Goal: Task Accomplishment & Management: Manage account settings

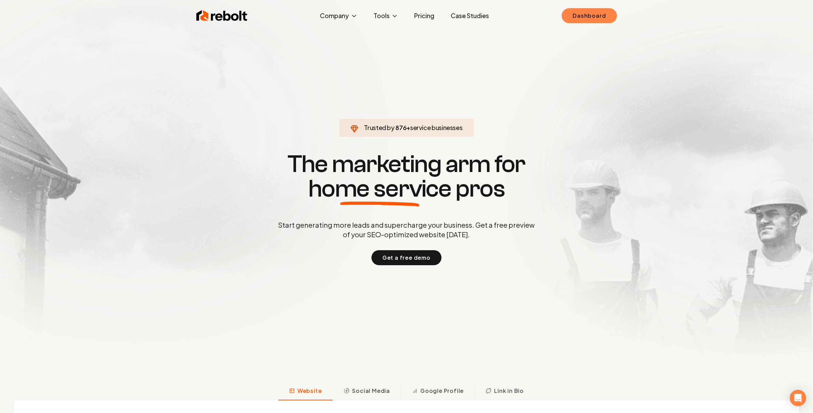
click at [592, 17] on link "Dashboard" at bounding box center [589, 15] width 55 height 15
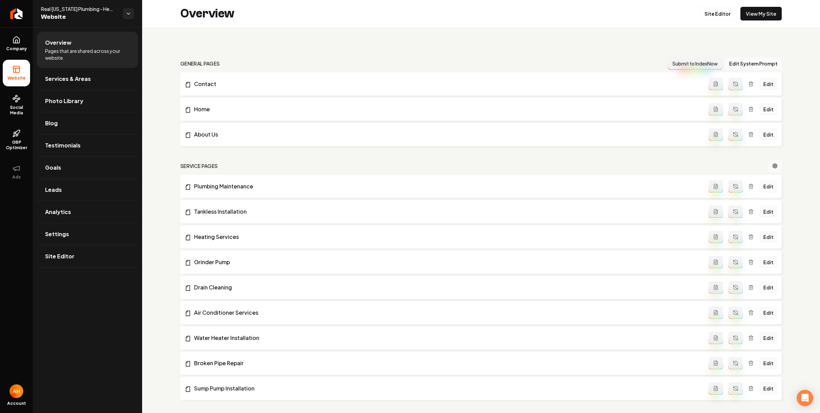
scroll to position [453, 0]
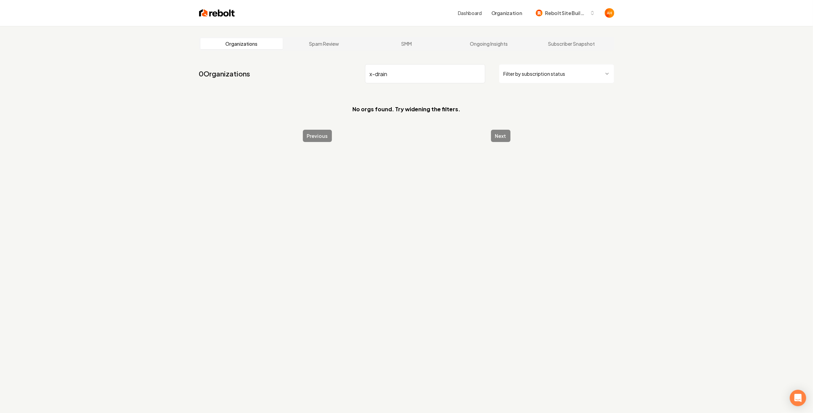
click at [425, 71] on input "x-drain" at bounding box center [425, 73] width 120 height 19
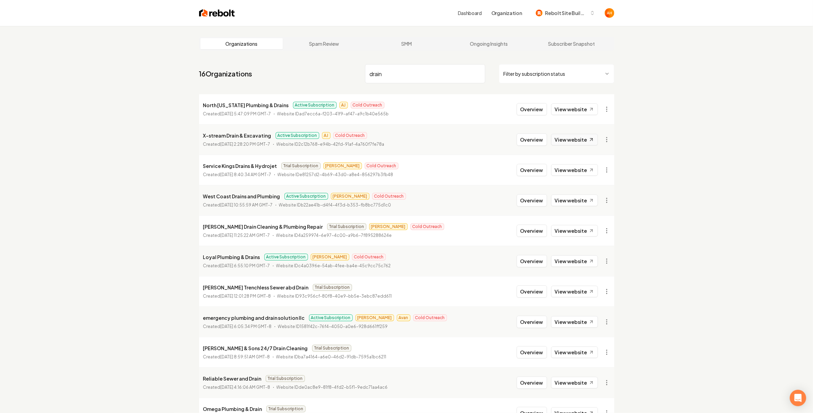
type input "drain"
click at [590, 136] on link "View website" at bounding box center [574, 140] width 47 height 12
click at [522, 135] on button "Overview" at bounding box center [532, 140] width 30 height 12
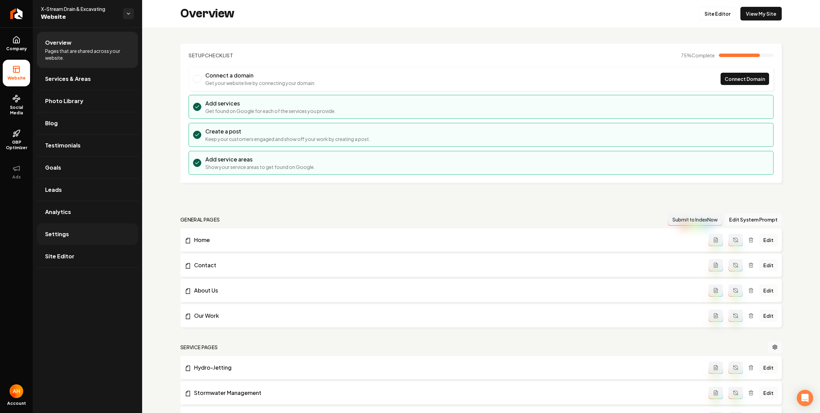
click at [113, 231] on link "Settings" at bounding box center [87, 234] width 101 height 22
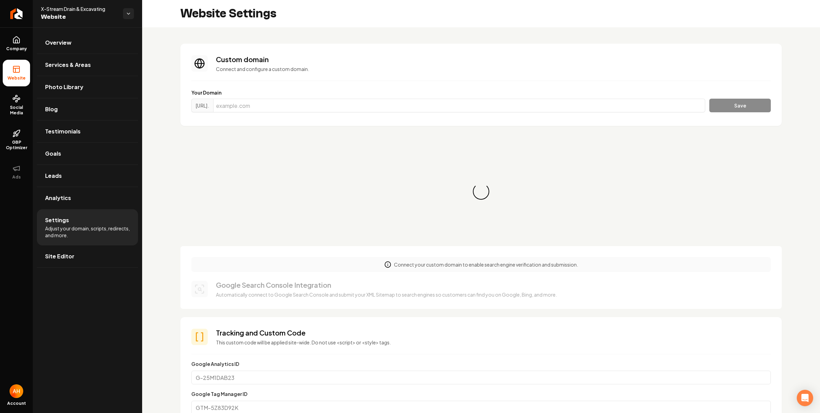
scroll to position [61, 0]
click at [292, 104] on input "Main content area" at bounding box center [459, 106] width 492 height 14
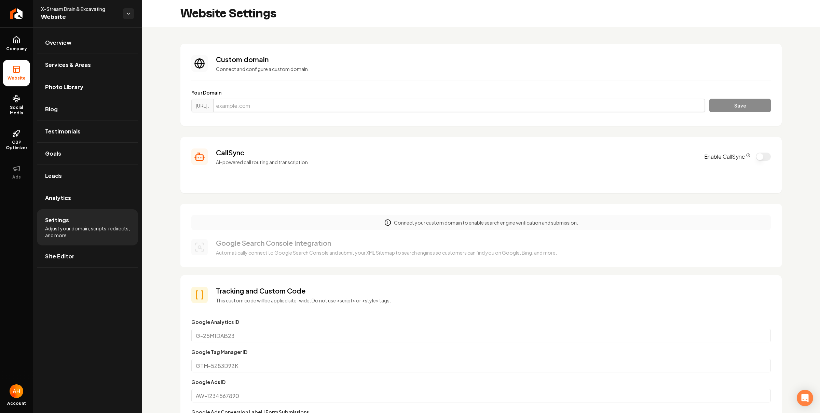
paste input "xdrains.com"
type input "xdrains.com"
click at [722, 102] on button "Save" at bounding box center [739, 106] width 61 height 14
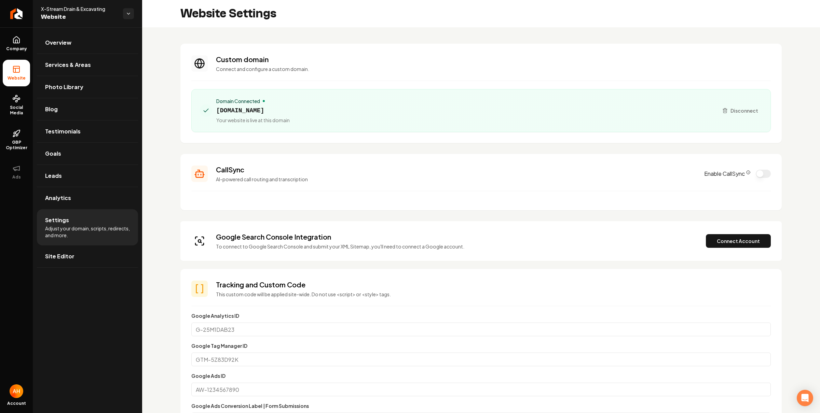
click at [458, 125] on div "Domain Connected xdrains.com Your website is live at this domain Disconnect" at bounding box center [480, 110] width 579 height 43
click at [249, 111] on span "xdrains.com" at bounding box center [252, 111] width 73 height 10
copy span "xdrains.com"
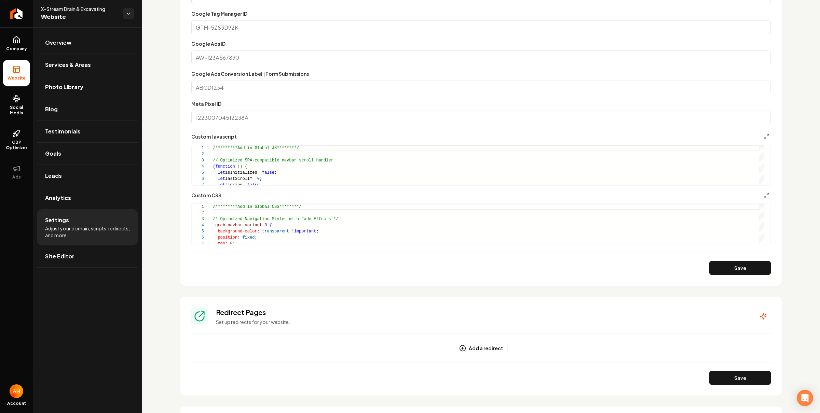
scroll to position [424, 0]
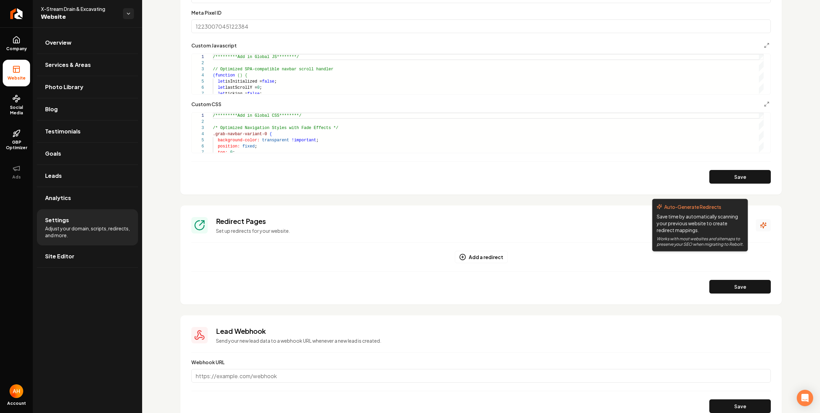
click at [755, 220] on button "Main content area" at bounding box center [762, 225] width 15 height 12
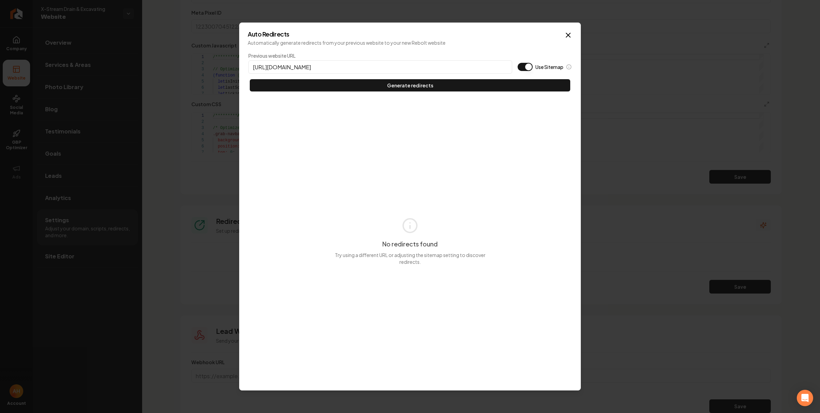
type input "https://xdrains.com"
type button "on"
click at [517, 63] on button "Use Sitemap" at bounding box center [524, 67] width 15 height 8
click at [250, 79] on button "Generate redirects" at bounding box center [410, 85] width 320 height 12
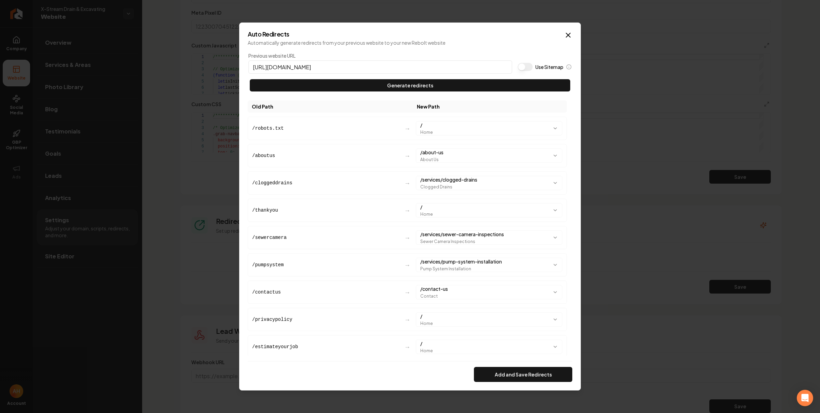
scroll to position [9, 0]
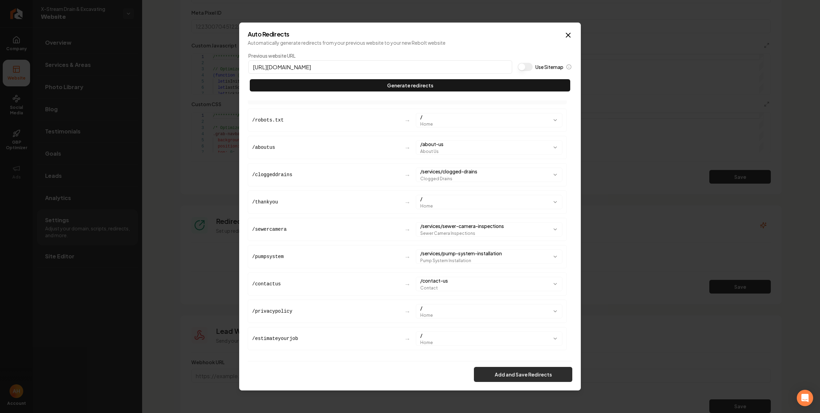
click at [509, 377] on button "Add and Save Redirects" at bounding box center [523, 374] width 98 height 15
click at [509, 377] on div "Add and Save Redirects" at bounding box center [410, 374] width 324 height 15
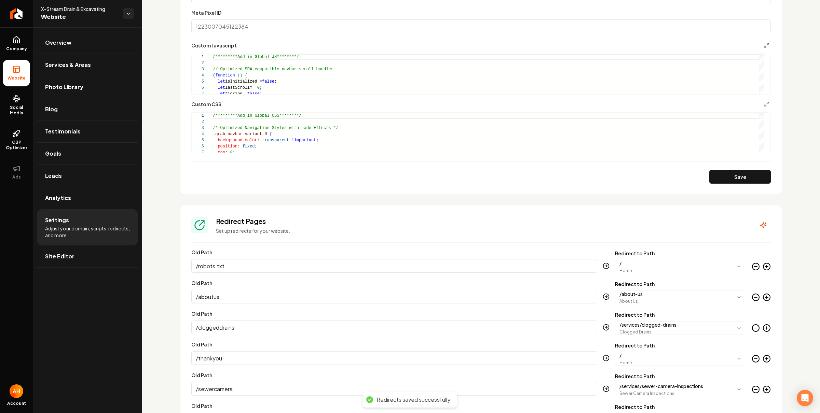
scroll to position [0, 0]
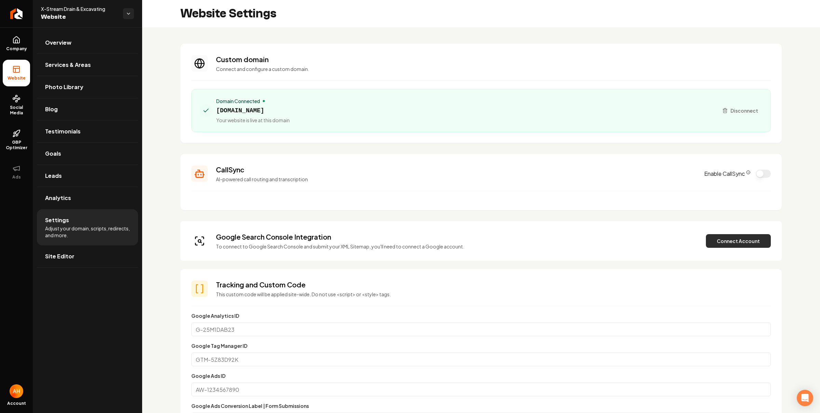
click at [725, 238] on button "Connect Account" at bounding box center [738, 241] width 65 height 14
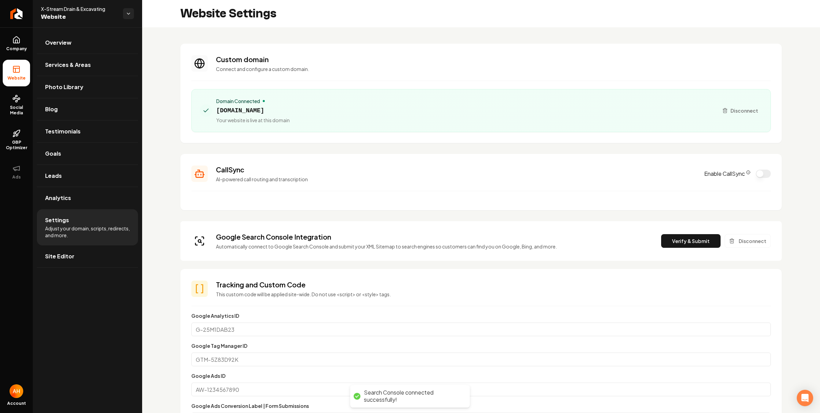
drag, startPoint x: 676, startPoint y: 244, endPoint x: 698, endPoint y: 234, distance: 24.5
click at [676, 244] on button "Verify & Submit" at bounding box center [690, 241] width 59 height 14
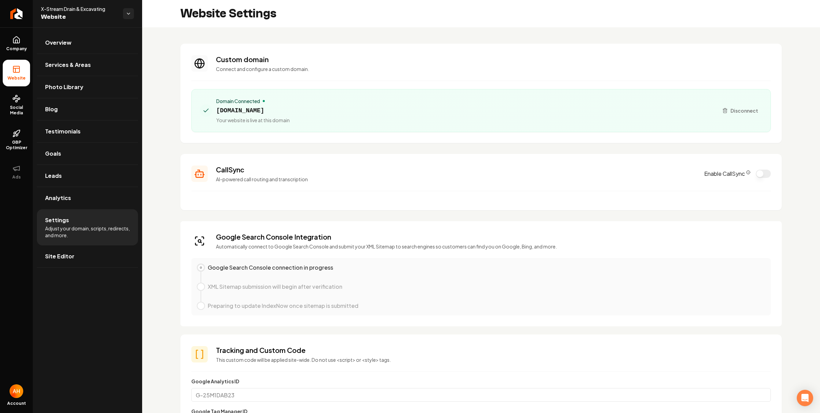
click at [250, 113] on span "xdrains.com" at bounding box center [252, 111] width 73 height 10
copy span "xdrains.com"
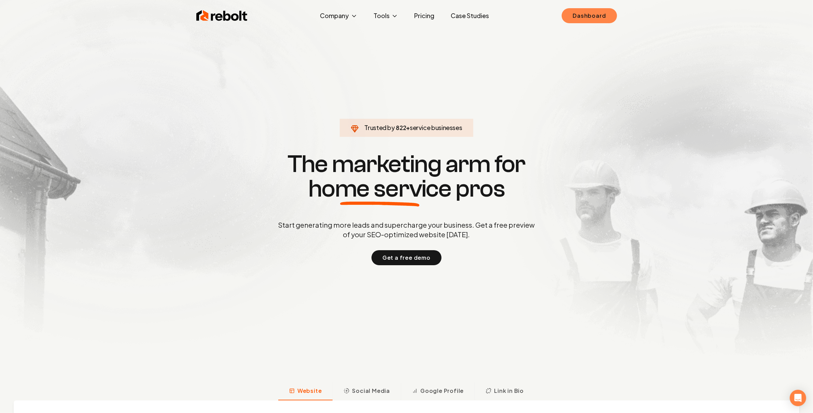
click at [580, 16] on link "Dashboard" at bounding box center [589, 15] width 55 height 15
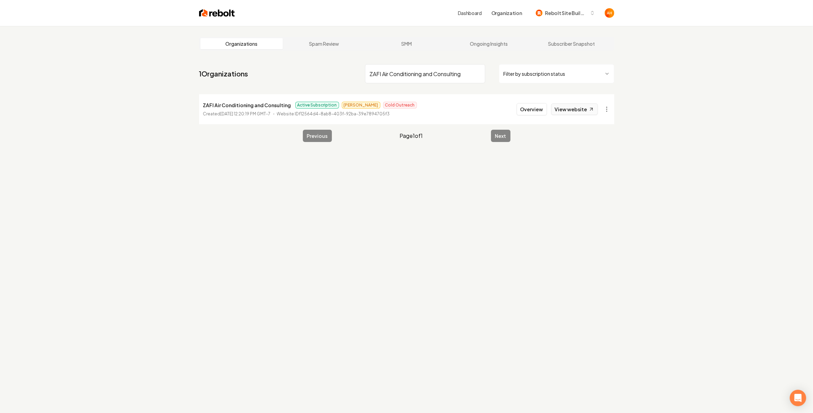
type input "ZAFI Air Conditioning and Consulting"
click at [565, 111] on link "View website" at bounding box center [574, 109] width 47 height 12
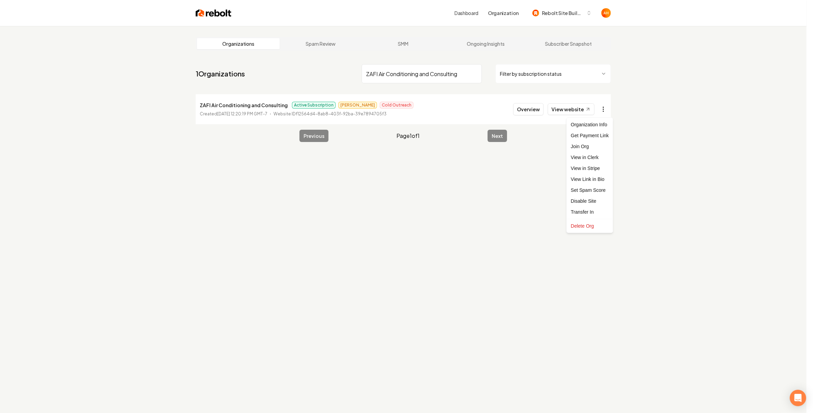
click at [604, 106] on html "Dashboard Organization Rebolt Site Builder Organizations Spam Review SMM Ongoin…" at bounding box center [406, 206] width 813 height 413
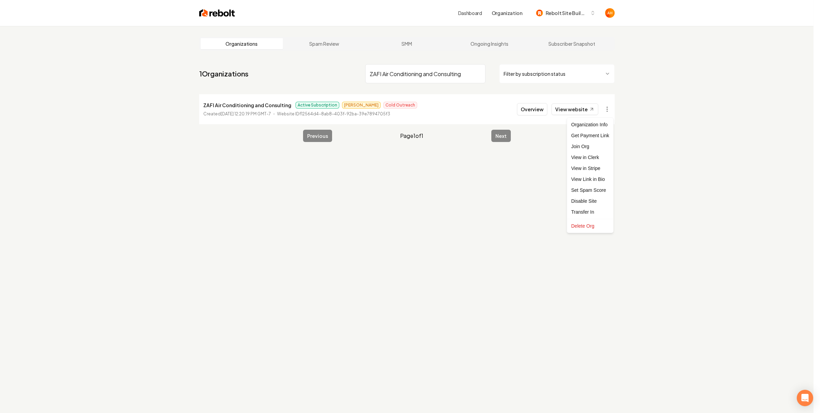
click at [745, 122] on html "Dashboard Organization Rebolt Site Builder Organizations Spam Review SMM Ongoin…" at bounding box center [410, 206] width 820 height 413
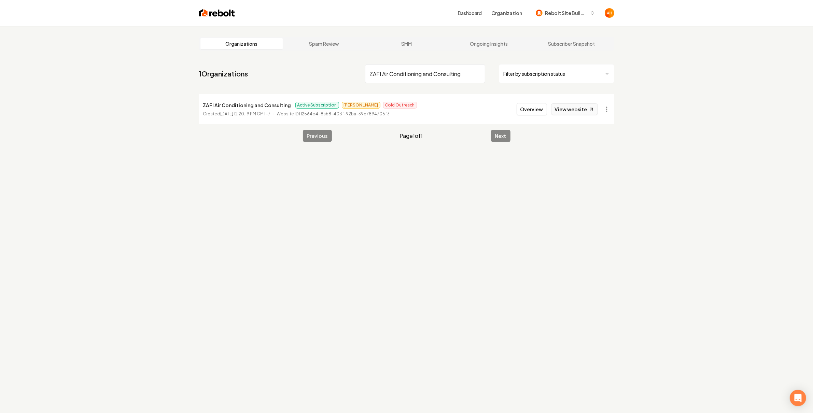
click at [573, 106] on link "View website" at bounding box center [574, 109] width 47 height 12
drag, startPoint x: 542, startPoint y: 107, endPoint x: 338, endPoint y: 108, distance: 203.2
click at [542, 107] on button "Overview" at bounding box center [532, 109] width 30 height 12
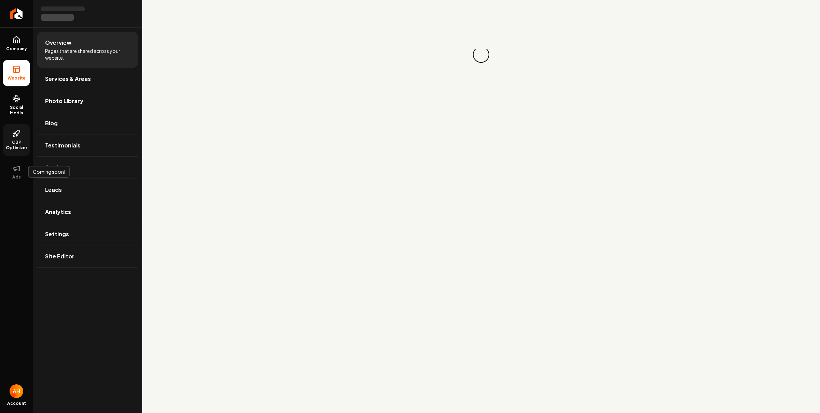
click at [11, 127] on link "GBP Optimizer" at bounding box center [16, 140] width 27 height 32
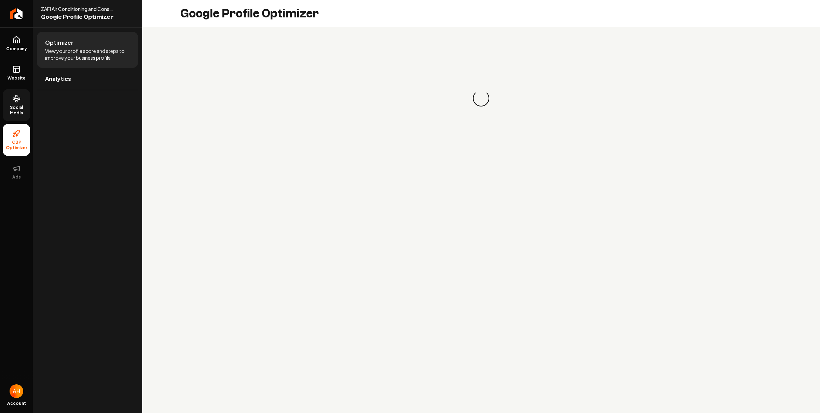
click at [17, 101] on icon at bounding box center [16, 99] width 8 height 8
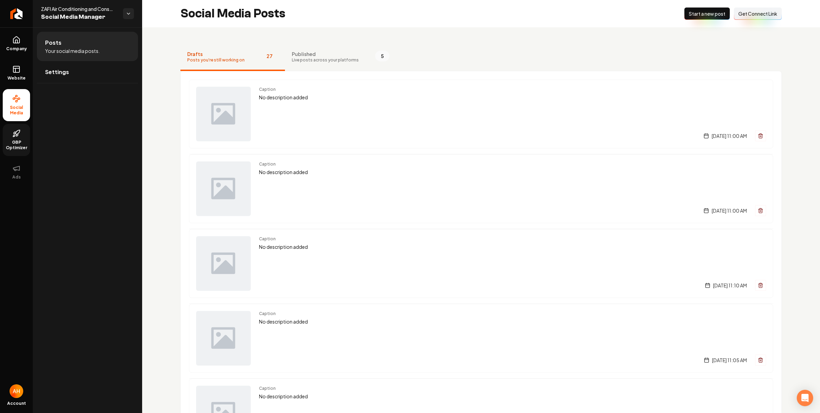
click at [276, 59] on button "Drafts Posts you're still working on 27" at bounding box center [232, 57] width 105 height 27
click at [292, 53] on span "Published" at bounding box center [325, 54] width 67 height 7
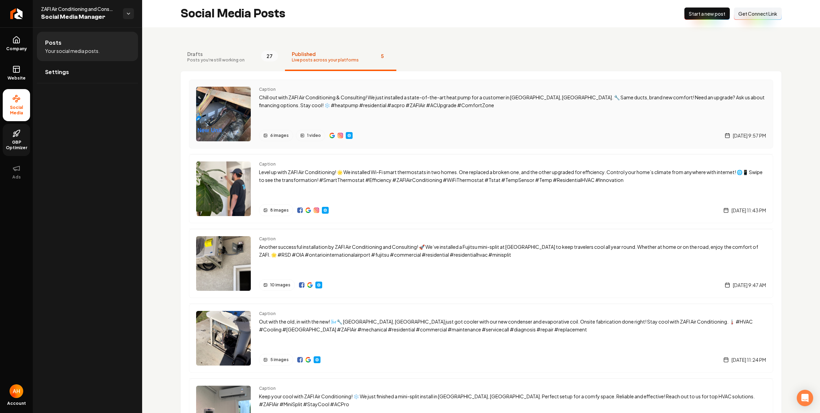
click at [324, 111] on div "Caption Chill out with ZAFI Air Conditioning & Consulting! We just installed a …" at bounding box center [512, 114] width 507 height 55
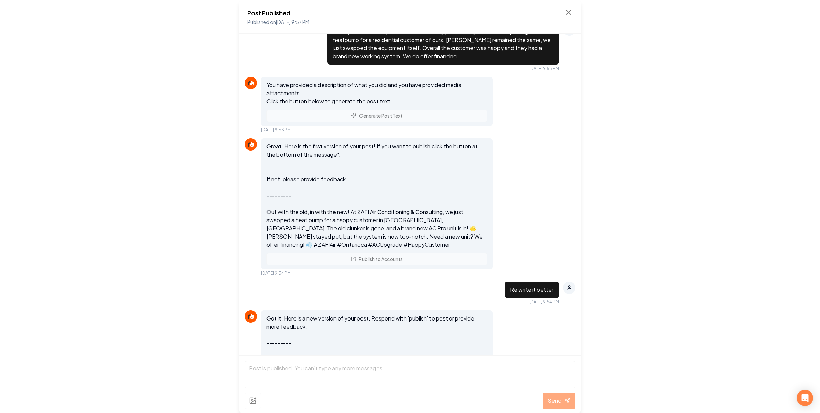
scroll to position [489, 0]
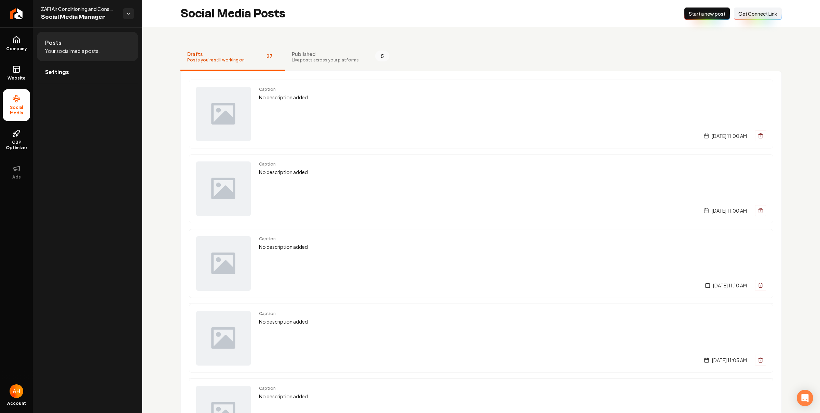
click at [337, 56] on span "Published" at bounding box center [325, 54] width 67 height 7
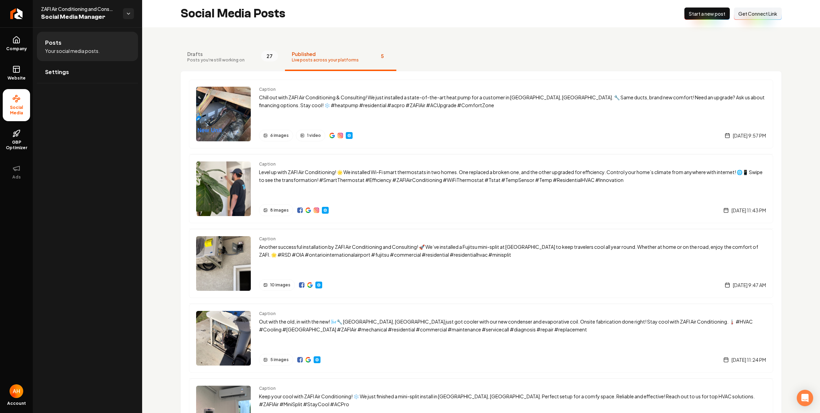
click at [265, 60] on span "27" at bounding box center [269, 56] width 17 height 11
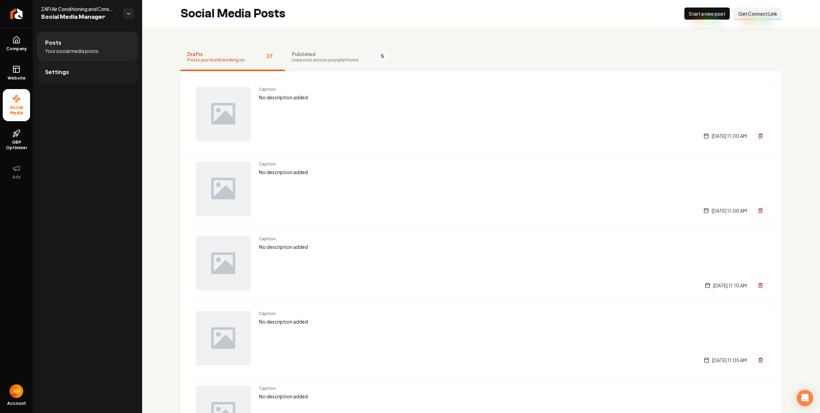
click at [94, 69] on link "Settings" at bounding box center [87, 72] width 101 height 22
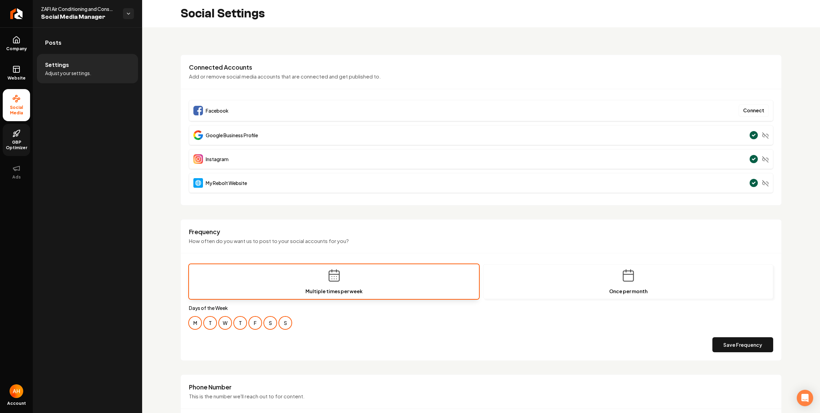
click at [16, 127] on link "GBP Optimizer" at bounding box center [16, 140] width 27 height 32
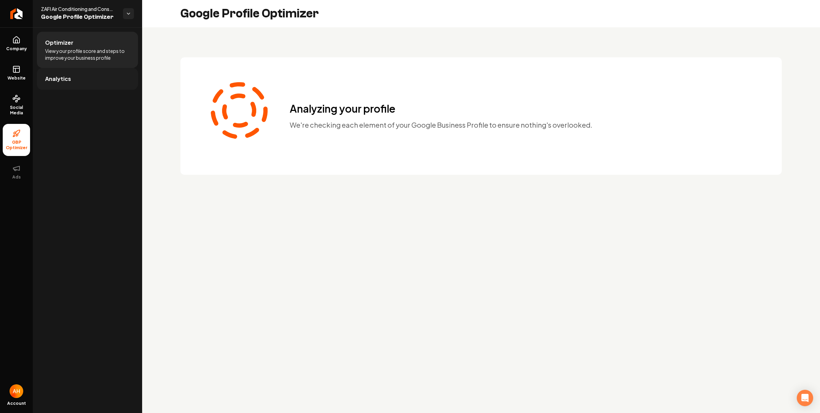
click at [105, 74] on link "Analytics" at bounding box center [87, 79] width 101 height 22
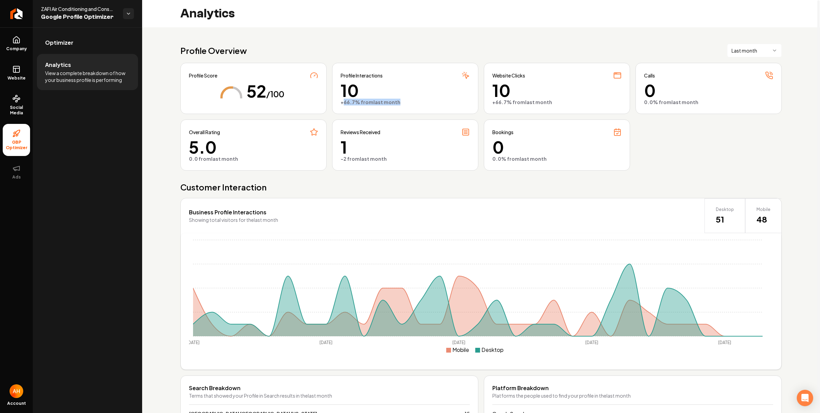
drag, startPoint x: 343, startPoint y: 103, endPoint x: 414, endPoint y: 108, distance: 71.9
click at [414, 108] on div "Profile Interactions 10 +66.7% from last month" at bounding box center [405, 88] width 146 height 51
drag, startPoint x: 485, startPoint y: 102, endPoint x: 537, endPoint y: 106, distance: 52.7
click at [537, 106] on div "Website Clicks 10 +66.7% from last month" at bounding box center [557, 88] width 146 height 51
click at [116, 51] on link "Optimizer" at bounding box center [87, 43] width 101 height 22
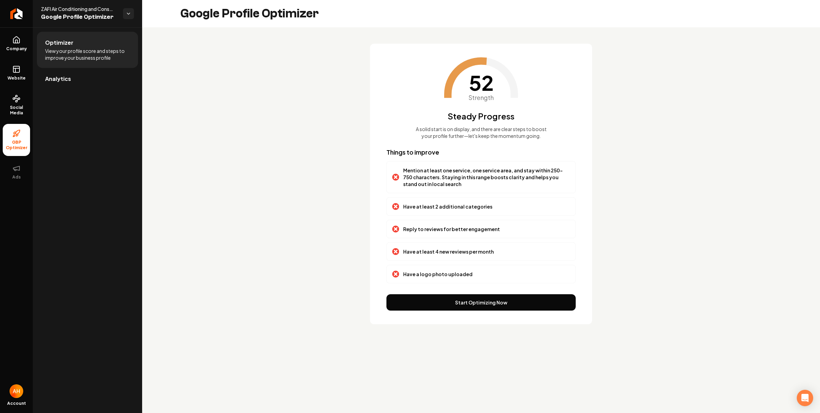
click at [437, 283] on div "Have a logo photo uploaded" at bounding box center [480, 274] width 189 height 18
click at [438, 278] on p "Have a logo photo uploaded" at bounding box center [437, 274] width 69 height 7
click at [444, 255] on p "Have at least 4 new reviews per month" at bounding box center [448, 251] width 91 height 7
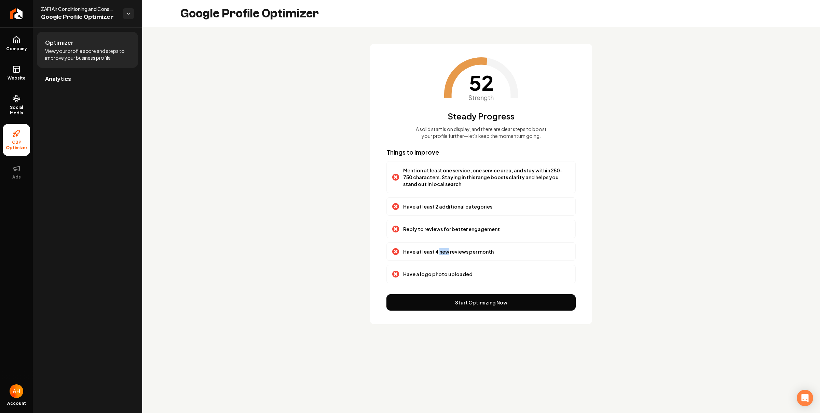
click at [444, 255] on p "Have at least 4 new reviews per month" at bounding box center [448, 251] width 91 height 7
click at [453, 233] on p "Reply to reviews for better engagement" at bounding box center [451, 229] width 97 height 7
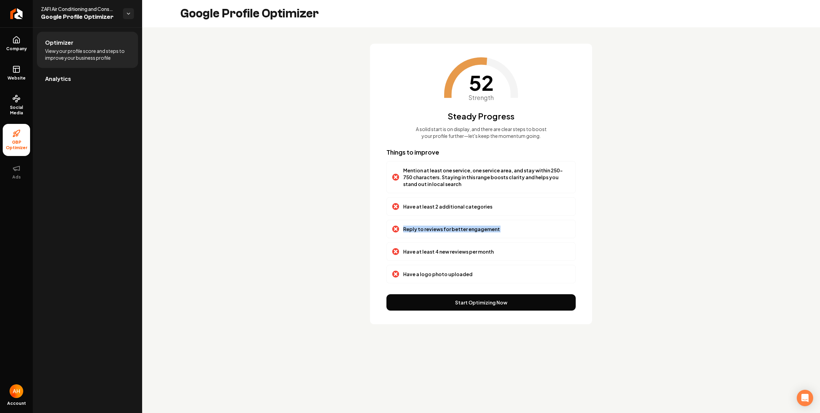
click at [453, 233] on p "Reply to reviews for better engagement" at bounding box center [451, 229] width 97 height 7
click at [462, 233] on p "Reply to reviews for better engagement" at bounding box center [451, 229] width 97 height 7
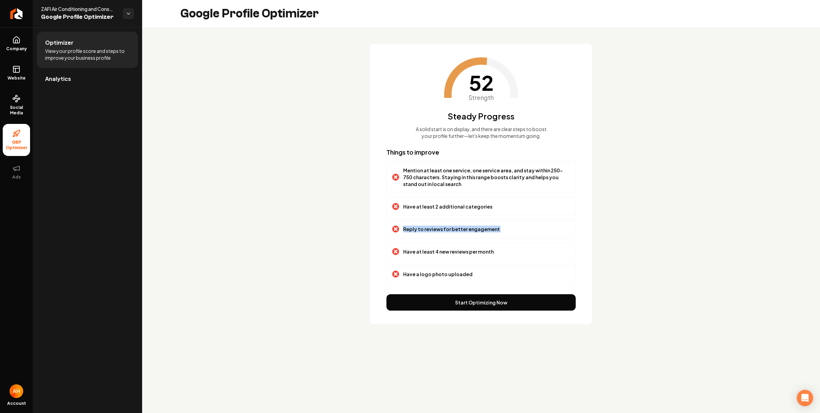
click at [462, 233] on p "Reply to reviews for better engagement" at bounding box center [451, 229] width 97 height 7
click at [449, 255] on p "Have at least 4 new reviews per month" at bounding box center [448, 251] width 91 height 7
click at [452, 255] on p "Have at least 4 new reviews per month" at bounding box center [448, 251] width 91 height 7
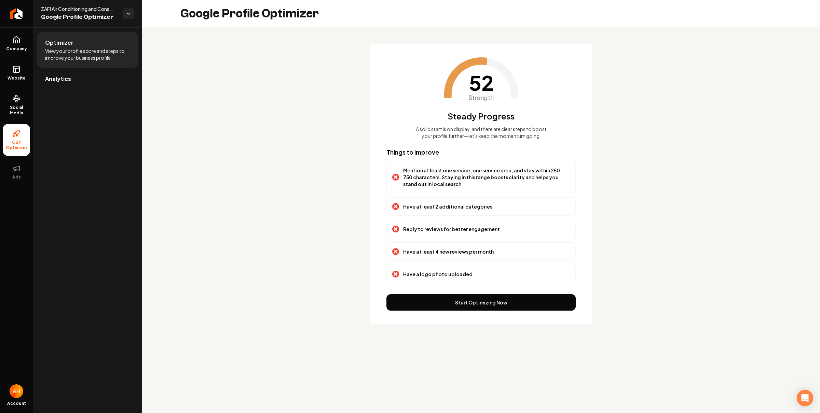
click at [443, 278] on p "Have a logo photo uploaded" at bounding box center [437, 274] width 69 height 7
click at [442, 278] on p "Have a logo photo uploaded" at bounding box center [437, 274] width 69 height 7
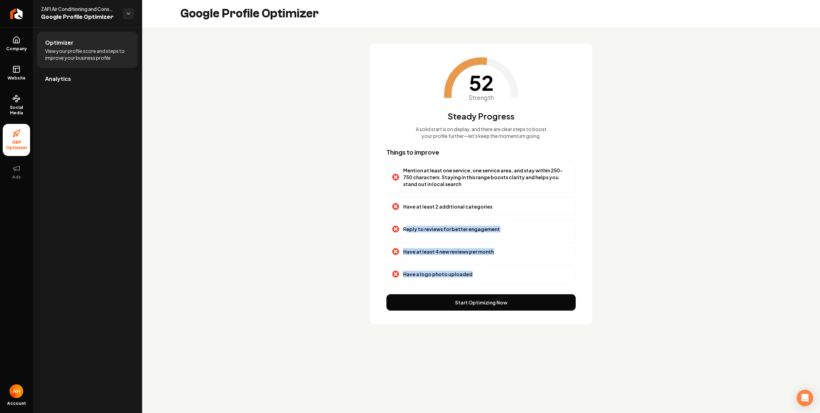
drag, startPoint x: 406, startPoint y: 235, endPoint x: 481, endPoint y: 288, distance: 91.4
click at [481, 283] on div "Things to improve Mention at least one service, one service area, and stay with…" at bounding box center [480, 216] width 189 height 136
drag, startPoint x: 483, startPoint y: 266, endPoint x: 472, endPoint y: 206, distance: 61.5
click at [483, 261] on div "Have at least 4 new reviews per month" at bounding box center [480, 251] width 189 height 18
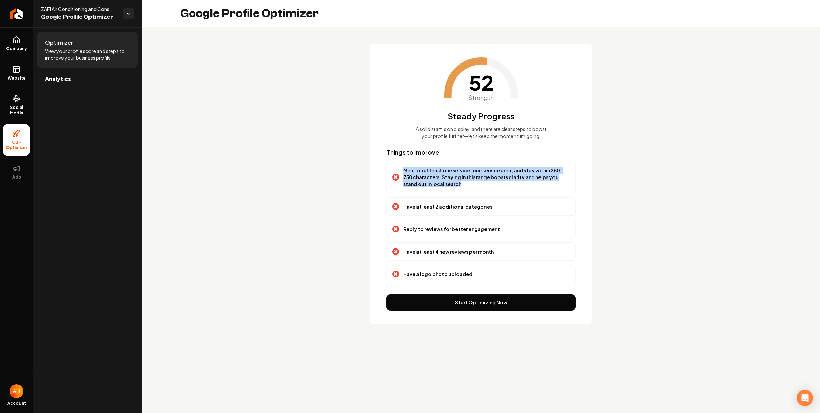
drag, startPoint x: 407, startPoint y: 179, endPoint x: 398, endPoint y: 176, distance: 10.6
click at [397, 175] on div "Mention at least one service, one service area, and stay within 250-750 charact…" at bounding box center [481, 177] width 178 height 20
drag, startPoint x: 472, startPoint y: 214, endPoint x: 429, endPoint y: 210, distance: 42.9
click at [430, 210] on div "Have at least 2 additional categories" at bounding box center [480, 206] width 189 height 18
click at [429, 210] on p "Have at least 2 additional categories" at bounding box center [447, 206] width 89 height 7
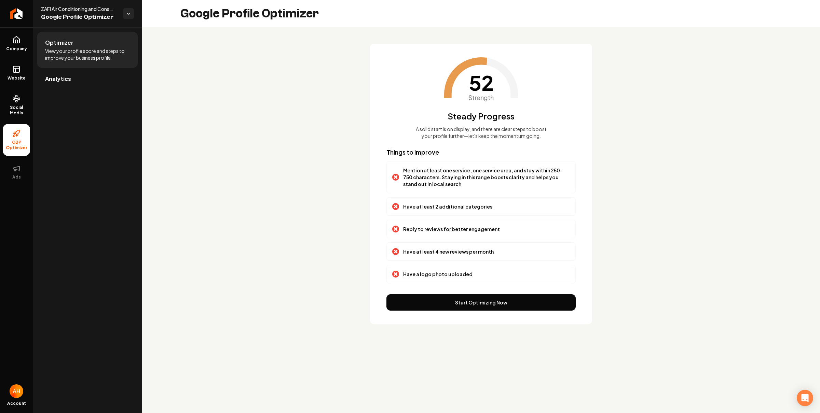
click at [440, 188] on p "Mention at least one service, one service area, and stay within 250-750 charact…" at bounding box center [486, 177] width 167 height 20
click at [438, 188] on p "Mention at least one service, one service area, and stay within 250-750 charact…" at bounding box center [486, 177] width 167 height 20
click at [439, 187] on p "Mention at least one service, one service area, and stay within 250-750 charact…" at bounding box center [486, 177] width 167 height 20
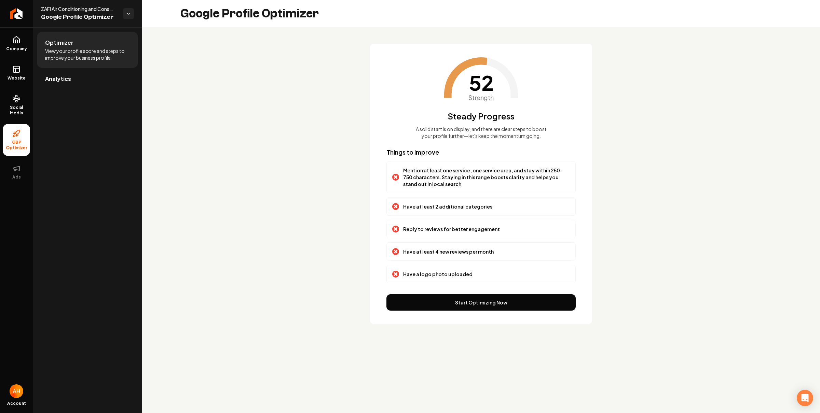
click at [439, 186] on p "Mention at least one service, one service area, and stay within 250-750 charact…" at bounding box center [486, 177] width 167 height 20
drag, startPoint x: 448, startPoint y: 214, endPoint x: 452, endPoint y: 252, distance: 38.1
click at [449, 268] on div "Things to improve Mention at least one service, one service area, and stay with…" at bounding box center [480, 216] width 189 height 136
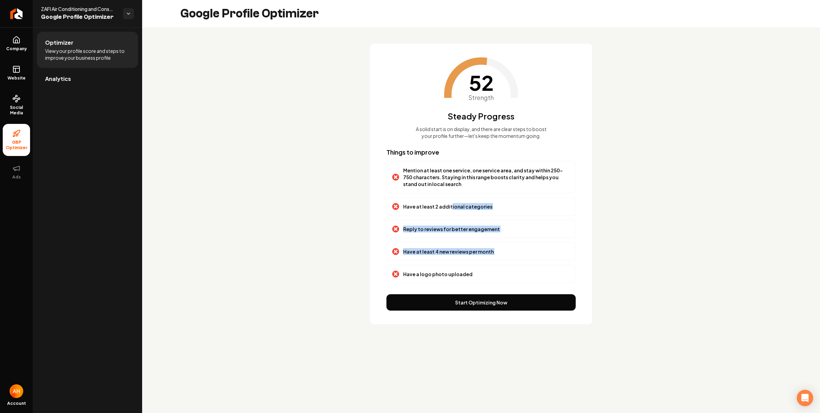
drag, startPoint x: 452, startPoint y: 250, endPoint x: 452, endPoint y: 247, distance: 3.4
click at [452, 250] on div "Have at least 4 new reviews per month" at bounding box center [480, 251] width 189 height 18
click at [448, 238] on div "Reply to reviews for better engagement" at bounding box center [480, 229] width 189 height 18
drag, startPoint x: 448, startPoint y: 237, endPoint x: 447, endPoint y: 276, distance: 38.6
click at [447, 276] on div "Things to improve Mention at least one service, one service area, and stay with…" at bounding box center [480, 216] width 189 height 136
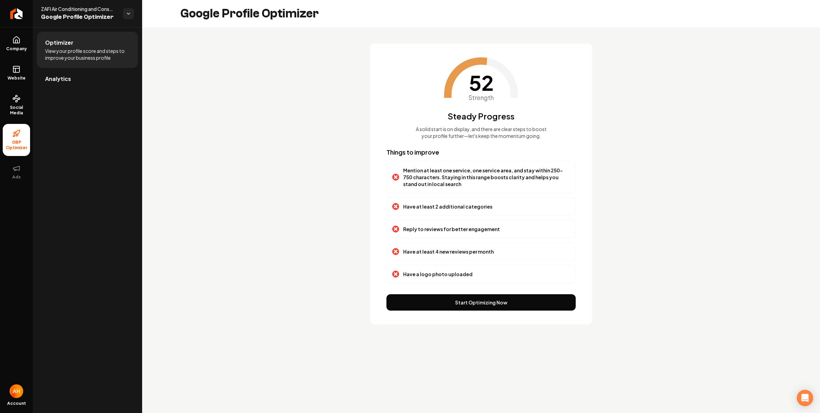
click at [454, 278] on p "Have a logo photo uploaded" at bounding box center [437, 274] width 69 height 7
drag, startPoint x: 463, startPoint y: 287, endPoint x: 458, endPoint y: 261, distance: 27.1
click at [420, 233] on div "Things to improve Mention at least one service, one service area, and stay with…" at bounding box center [480, 216] width 189 height 136
click at [539, 230] on div "Reply to reviews for better engagement" at bounding box center [480, 229] width 189 height 18
